Goal: Task Accomplishment & Management: Manage account settings

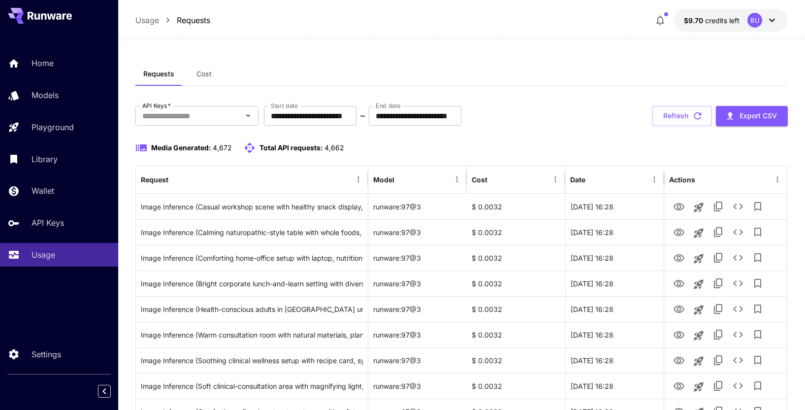
click at [769, 17] on icon at bounding box center [772, 20] width 12 height 12
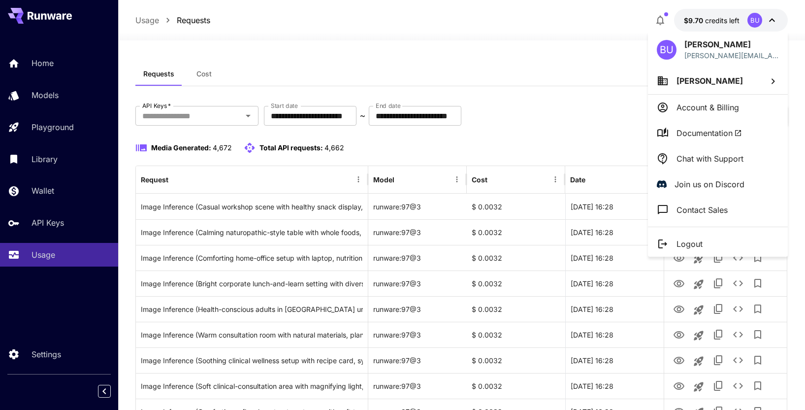
click at [702, 108] on p "Account & Billing" at bounding box center [707, 107] width 63 height 12
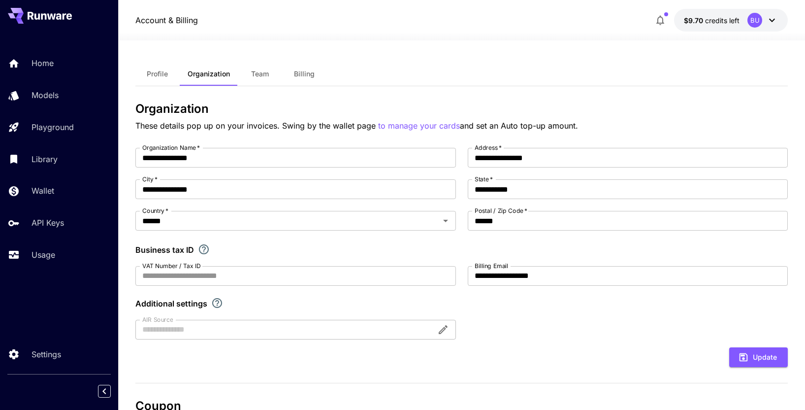
click at [304, 70] on span "Billing" at bounding box center [304, 73] width 21 height 9
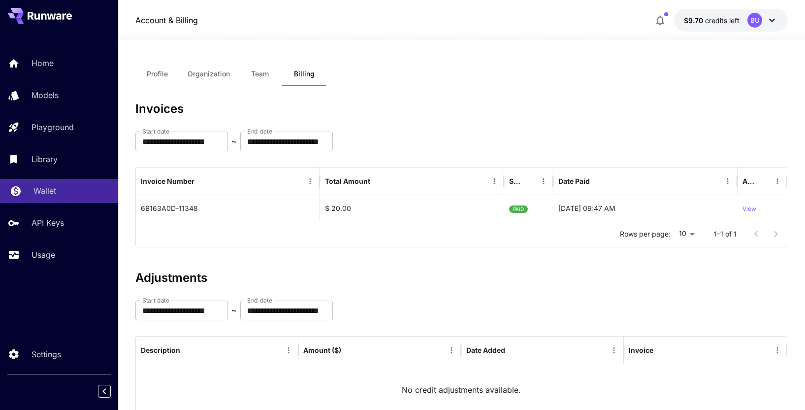
click at [37, 186] on p "Wallet" at bounding box center [44, 191] width 23 height 12
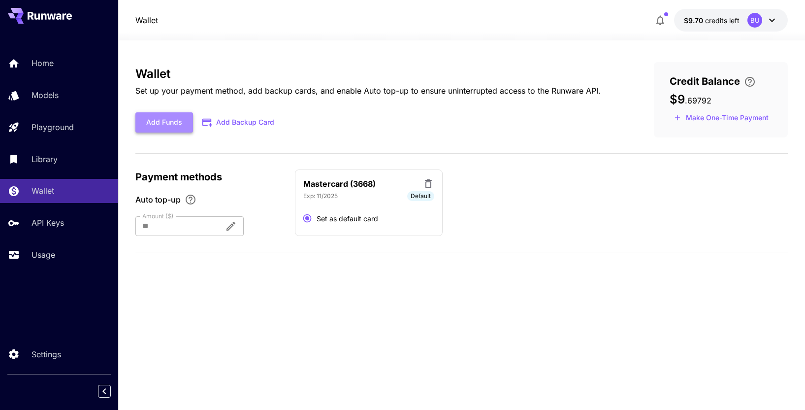
click at [170, 123] on button "Add Funds" at bounding box center [164, 122] width 58 height 20
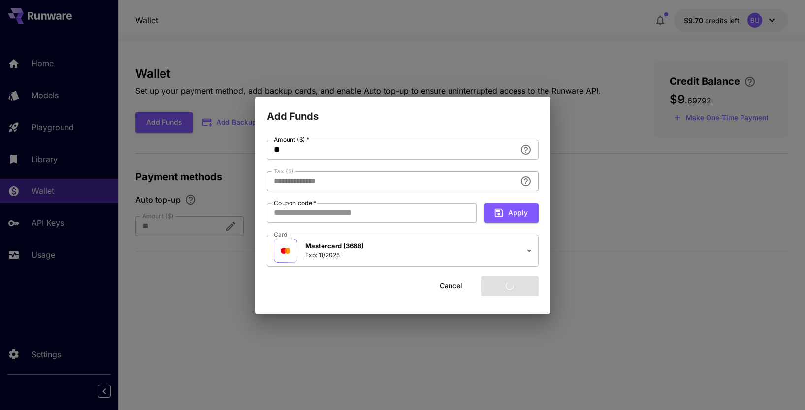
type input "****"
click at [510, 287] on button "Add funds" at bounding box center [510, 286] width 58 height 20
